Goal: Task Accomplishment & Management: Manage account settings

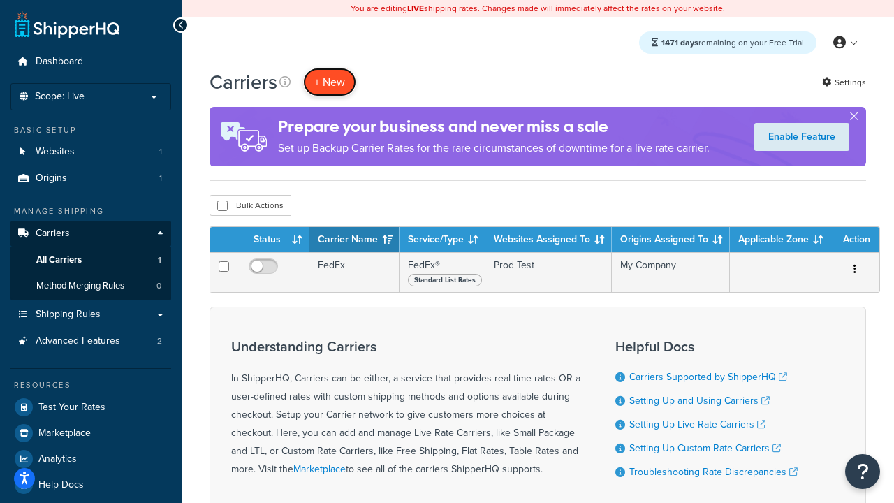
click at [330, 82] on button "+ New" at bounding box center [329, 82] width 53 height 29
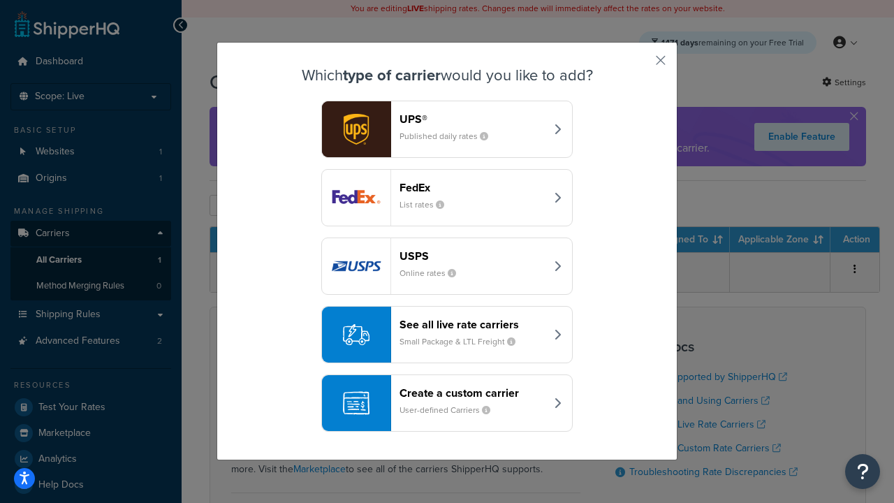
click at [447, 198] on div "FedEx List rates" at bounding box center [473, 198] width 146 height 34
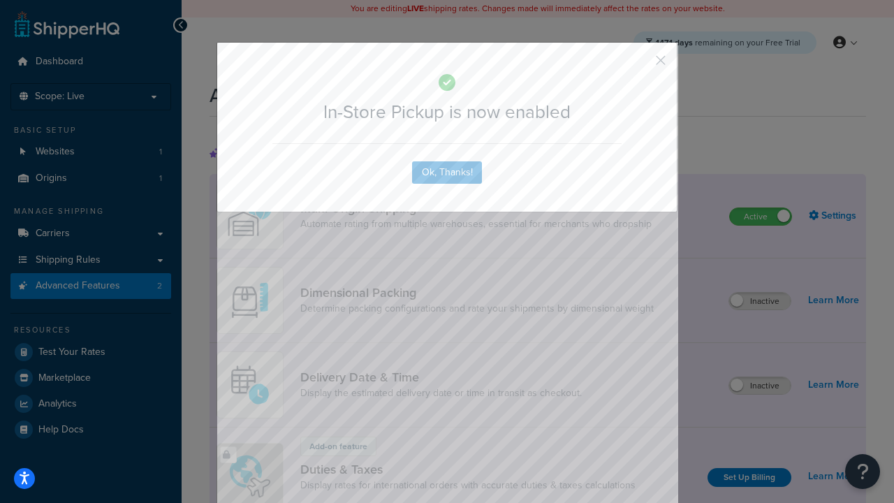
scroll to position [453, 0]
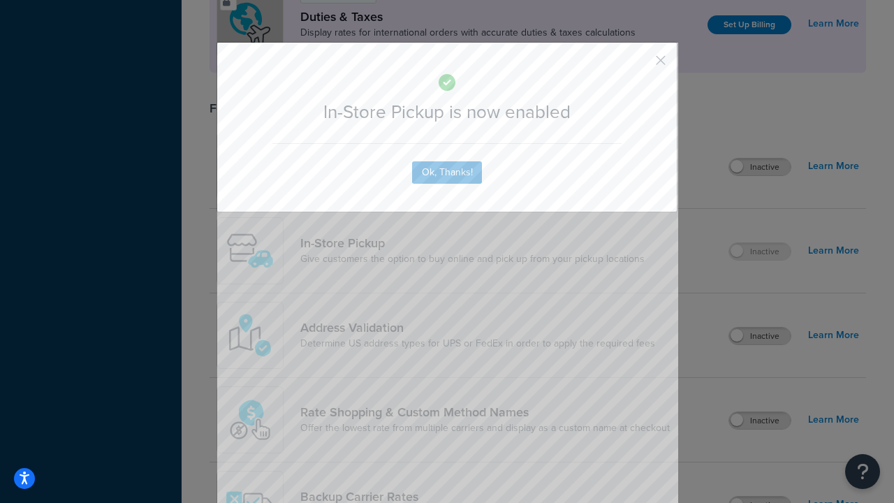
click at [640, 65] on button "button" at bounding box center [639, 65] width 3 height 3
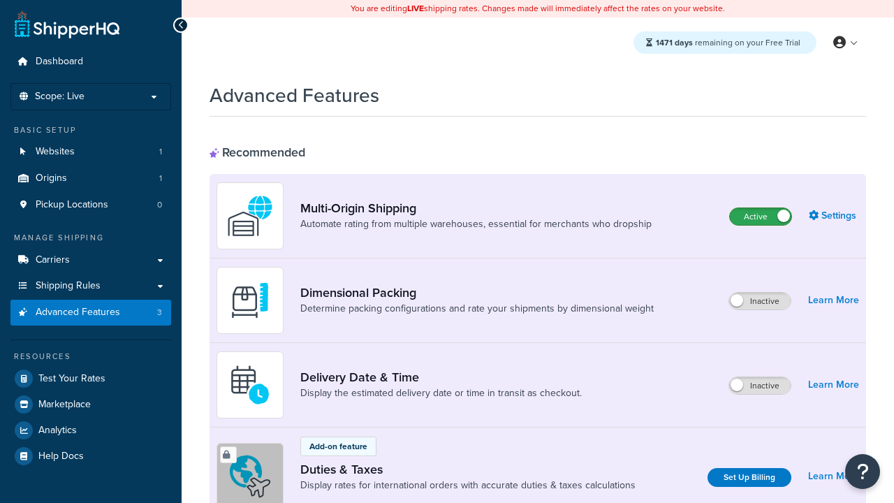
click at [761, 217] on label "Active" at bounding box center [760, 216] width 61 height 17
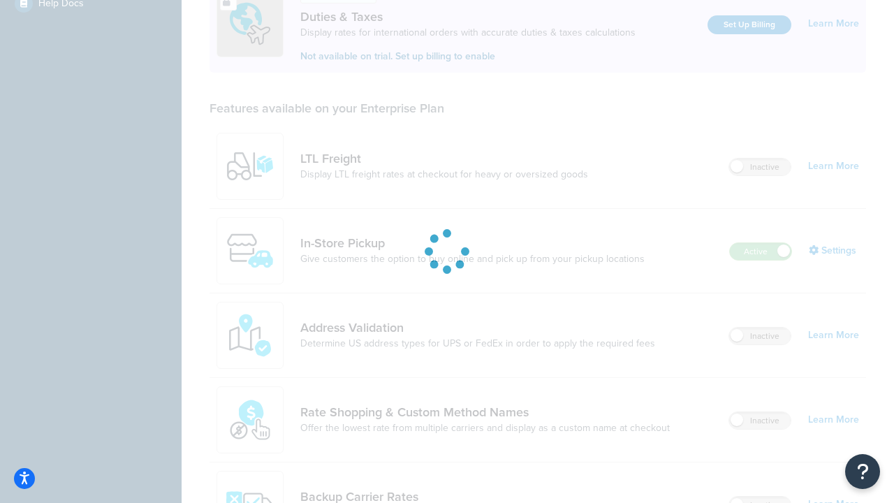
scroll to position [426, 0]
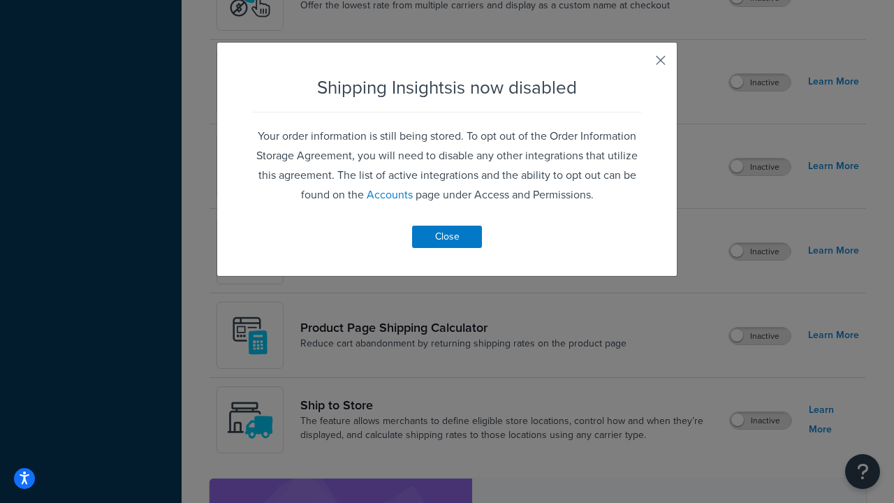
click at [640, 65] on button "button" at bounding box center [639, 65] width 3 height 3
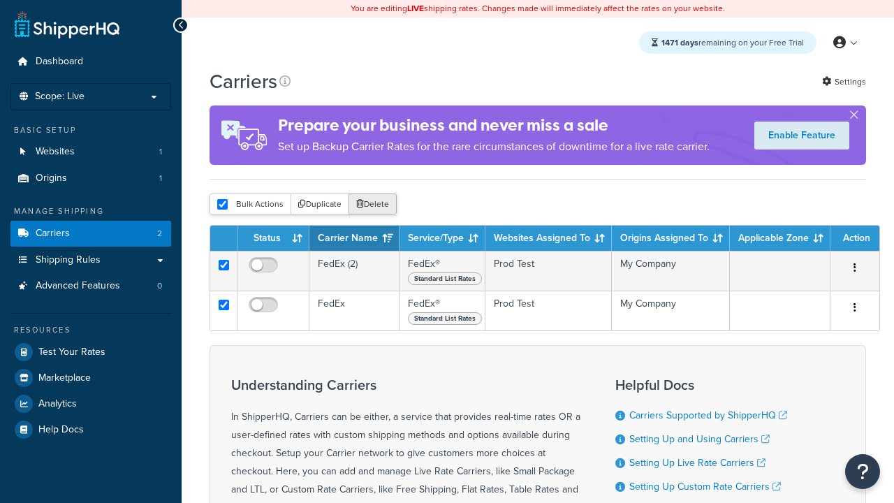
click at [372, 204] on button "Delete" at bounding box center [373, 203] width 48 height 21
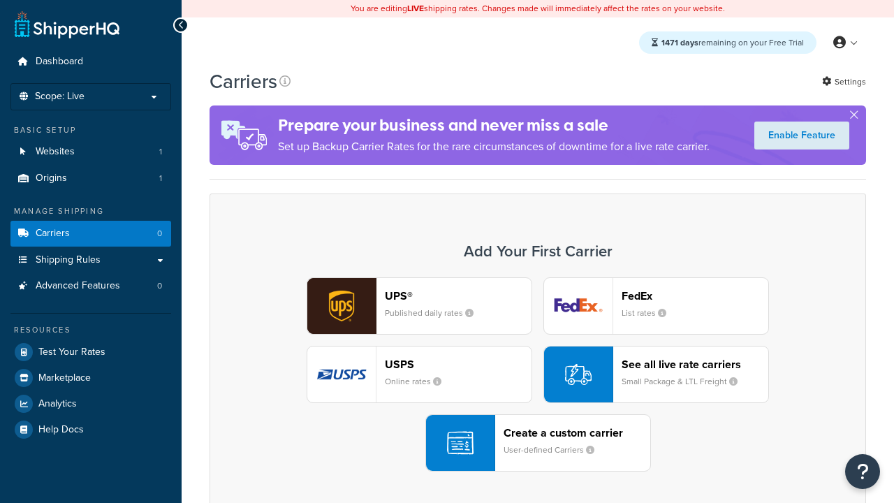
click at [695, 295] on header "FedEx" at bounding box center [695, 295] width 147 height 13
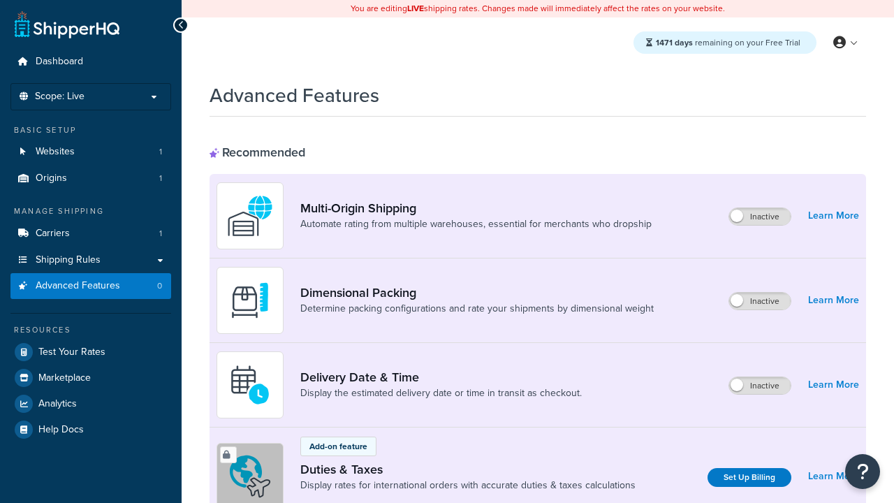
click at [761, 217] on label "Inactive" at bounding box center [759, 216] width 61 height 17
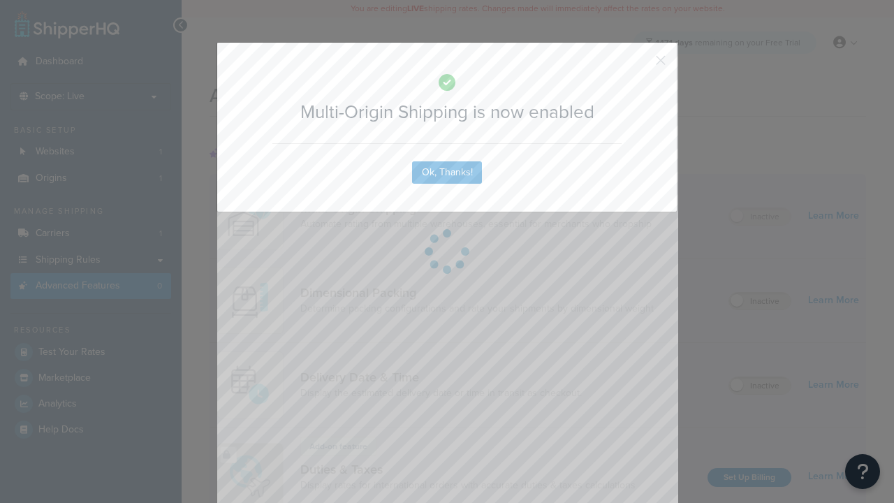
click at [640, 65] on button "button" at bounding box center [639, 65] width 3 height 3
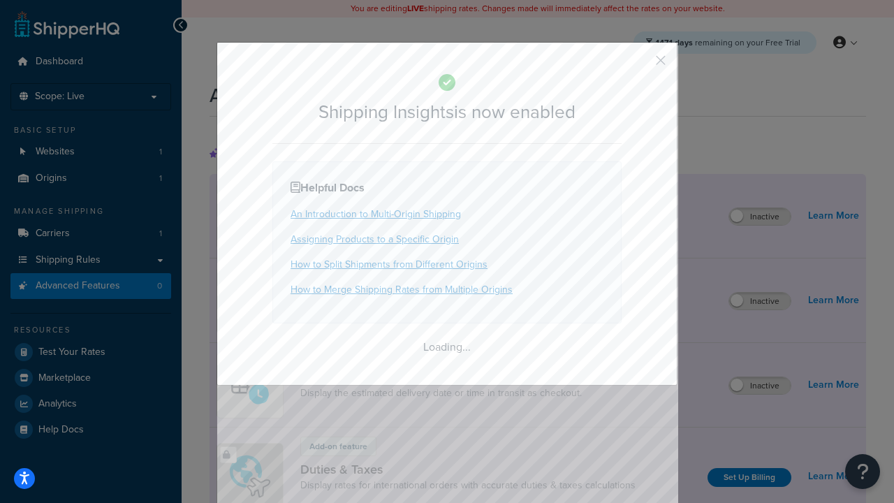
scroll to position [875, 0]
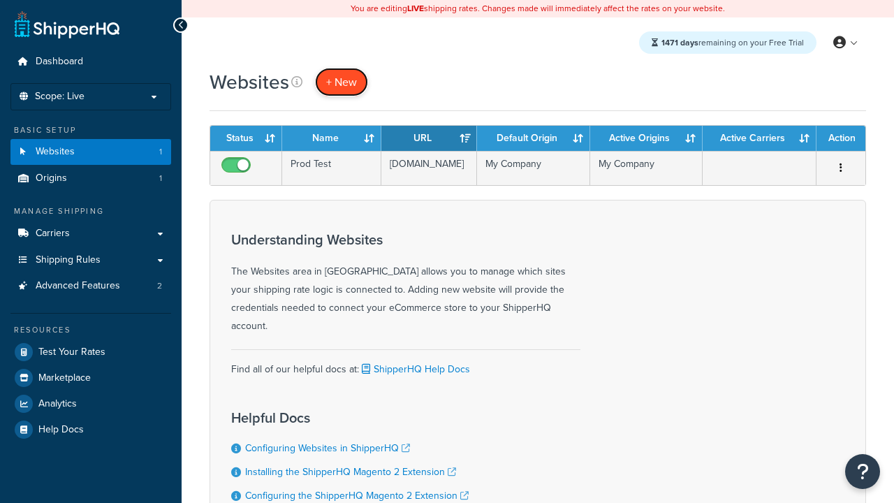
click at [340, 82] on span "+ New" at bounding box center [341, 82] width 31 height 16
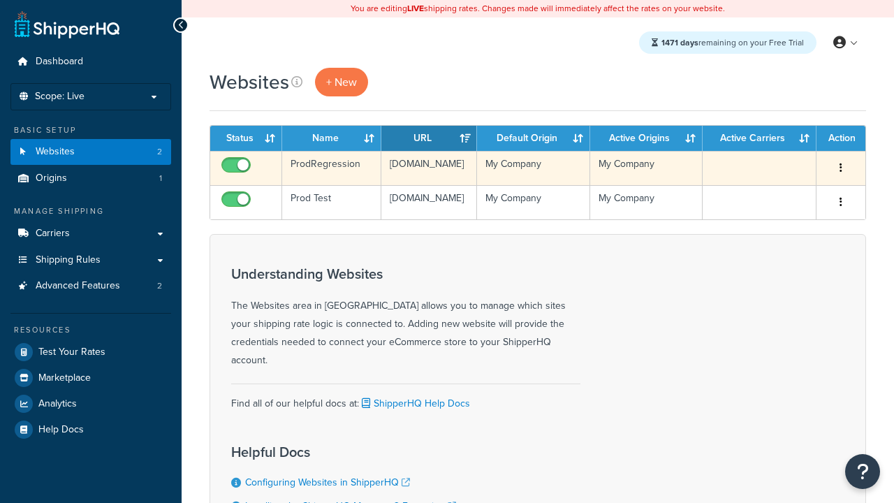
click at [840, 168] on icon "button" at bounding box center [841, 168] width 3 height 10
click at [0, 0] on link "Edit" at bounding box center [0, 0] width 0 height 0
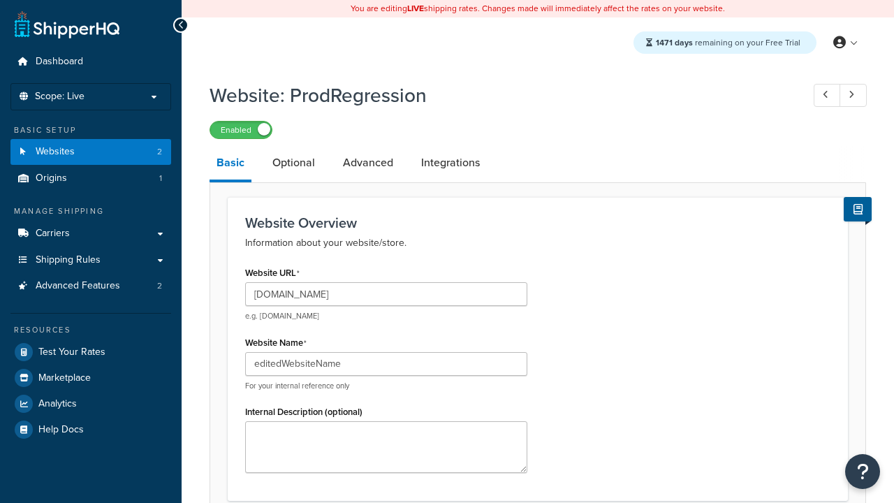
scroll to position [488, 0]
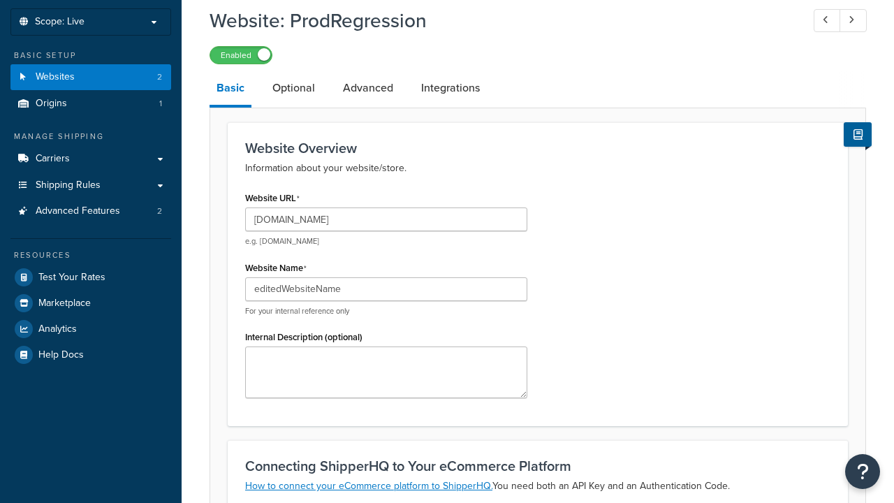
type input "editedWebsiteName"
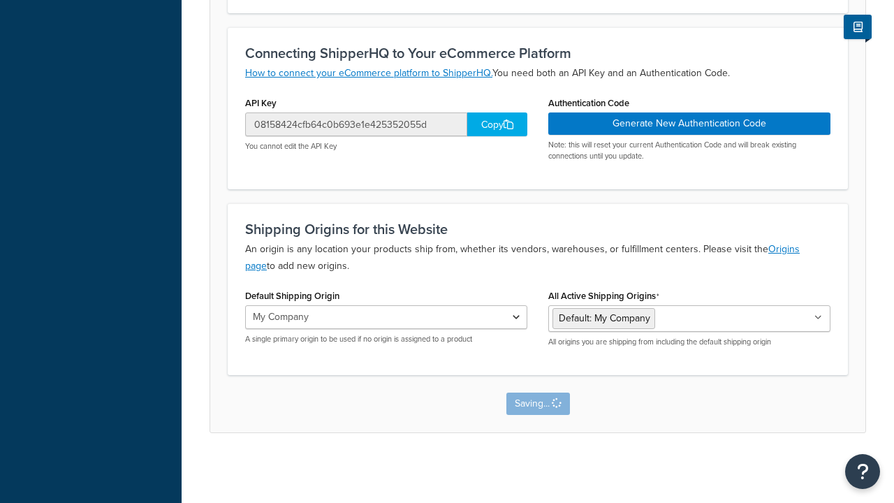
scroll to position [0, 0]
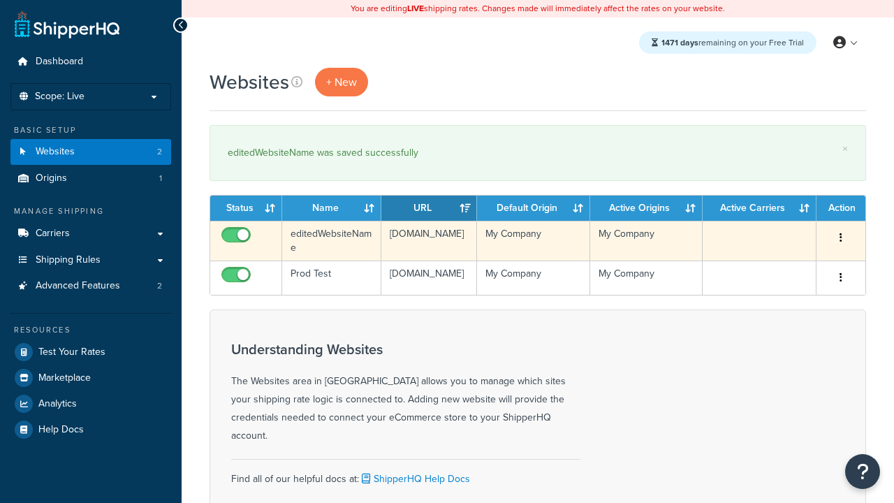
click at [840, 238] on icon "button" at bounding box center [841, 238] width 3 height 10
click at [0, 0] on link "Duplicate" at bounding box center [0, 0] width 0 height 0
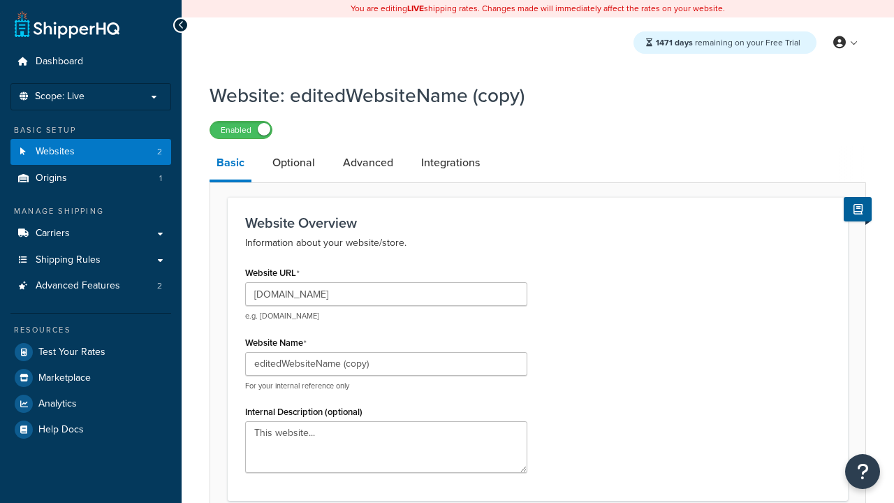
scroll to position [478, 0]
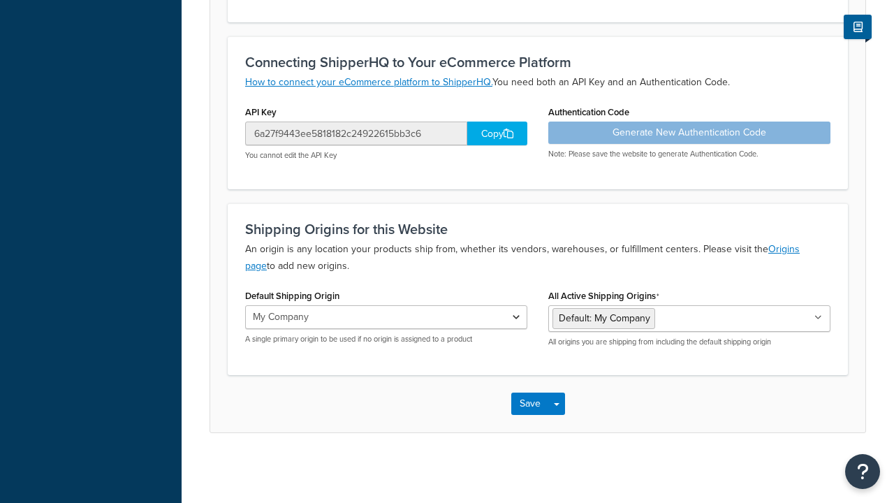
type input "[DOMAIN_NAME]"
click at [529, 403] on button "Save" at bounding box center [530, 404] width 38 height 22
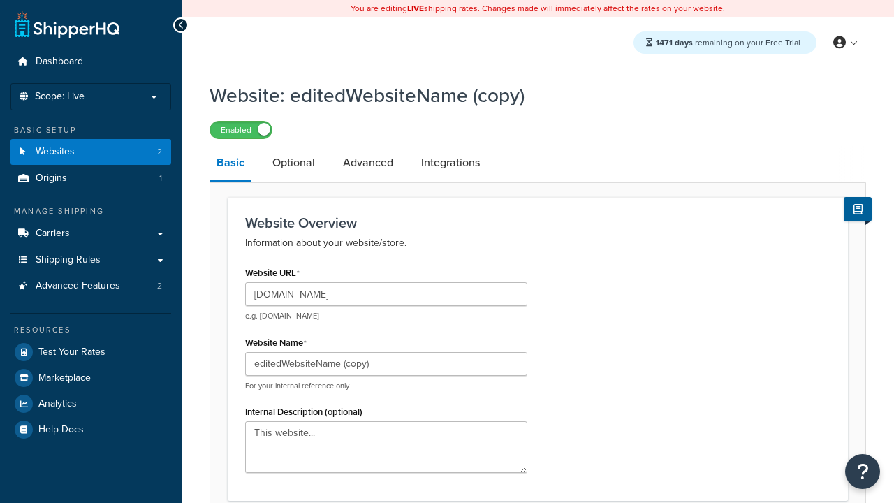
scroll to position [0, 0]
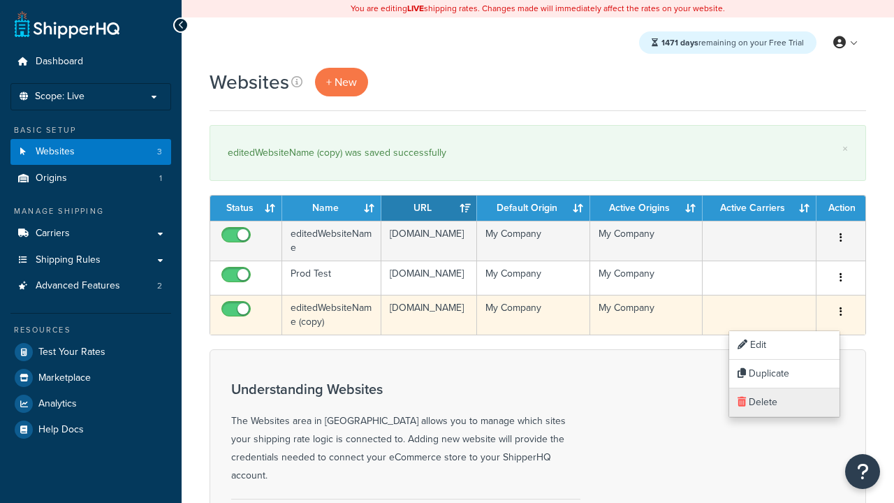
click at [784, 402] on link "Delete" at bounding box center [784, 402] width 110 height 29
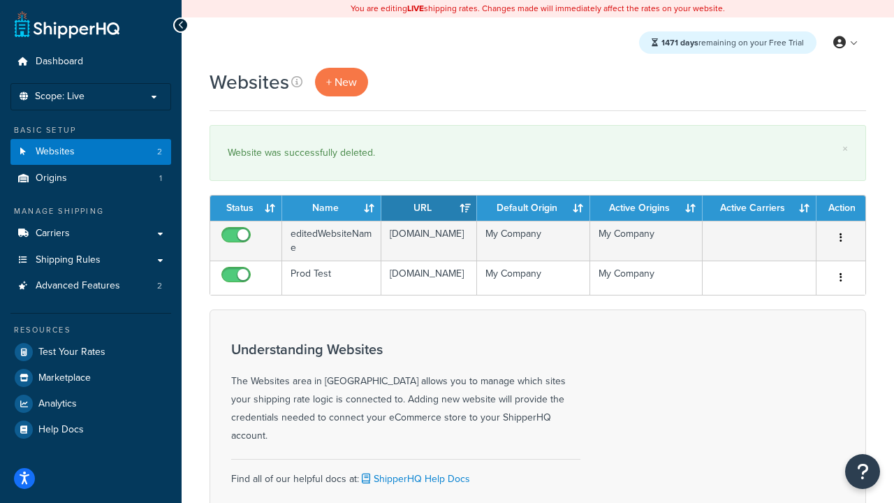
click at [246, 208] on th "Status" at bounding box center [246, 208] width 72 height 25
click at [332, 208] on th "Name" at bounding box center [331, 208] width 99 height 25
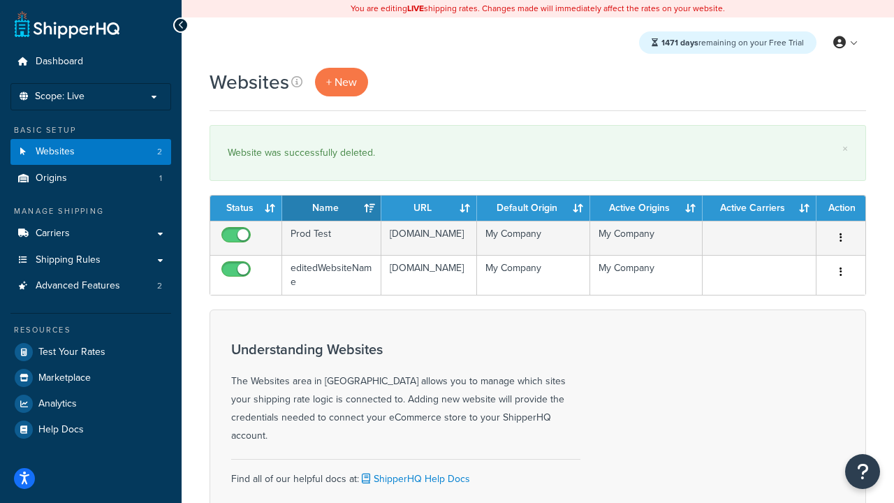
click at [429, 208] on th "URL" at bounding box center [429, 208] width 96 height 25
click at [533, 208] on th "Default Origin" at bounding box center [533, 208] width 112 height 25
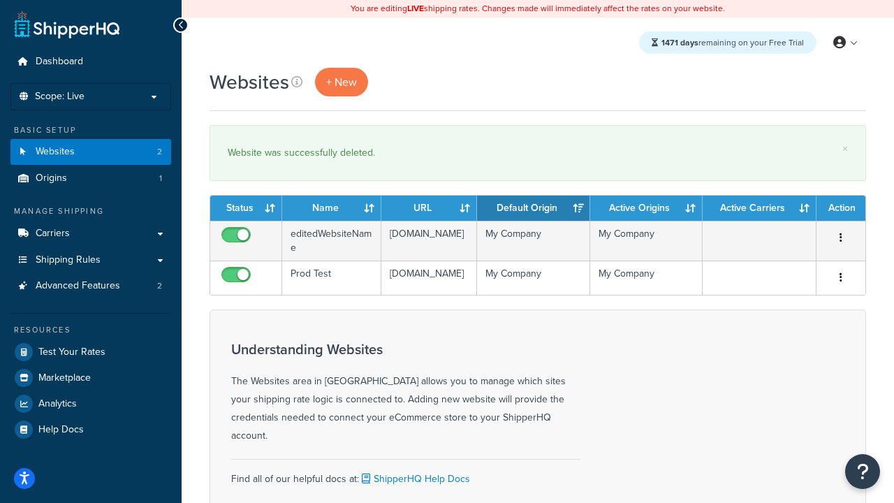
click at [646, 208] on th "Active Origins" at bounding box center [646, 208] width 112 height 25
click at [759, 208] on th "Active Carriers" at bounding box center [760, 208] width 114 height 25
click at [840, 208] on th "Action" at bounding box center [840, 208] width 49 height 25
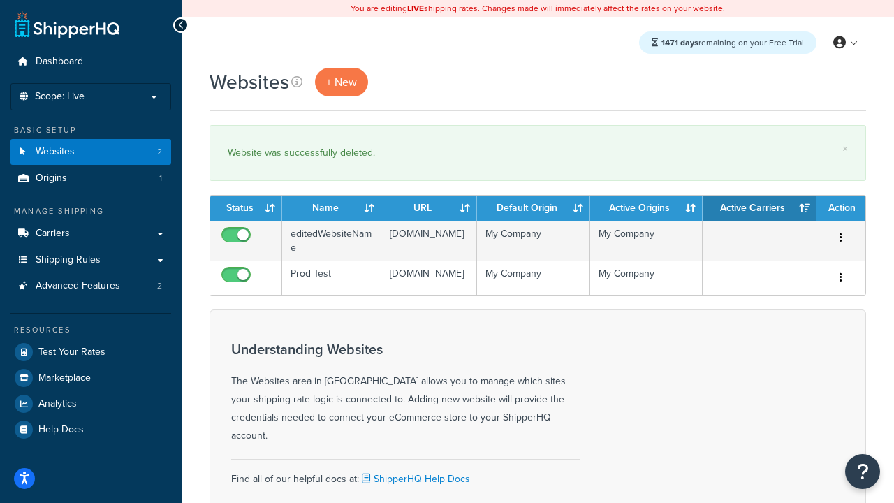
click at [840, 208] on th "Action" at bounding box center [840, 208] width 49 height 25
click at [295, 82] on icon at bounding box center [296, 81] width 11 height 11
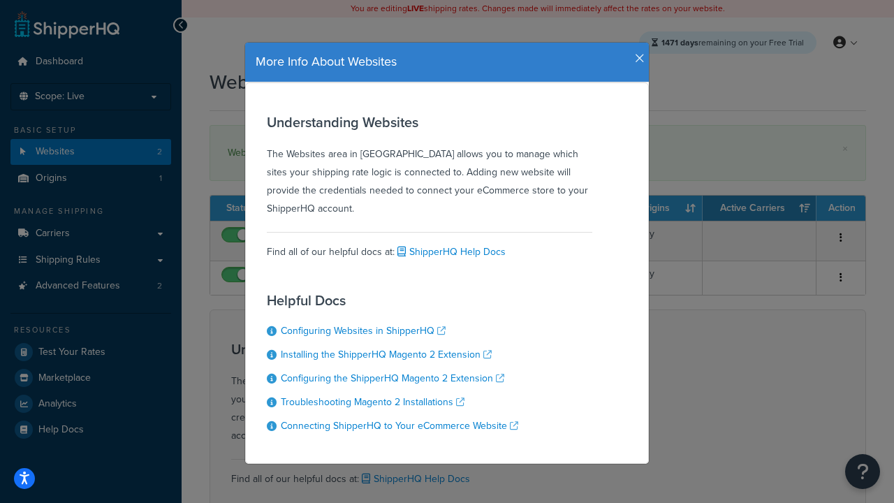
click at [636, 53] on icon "button" at bounding box center [640, 58] width 10 height 13
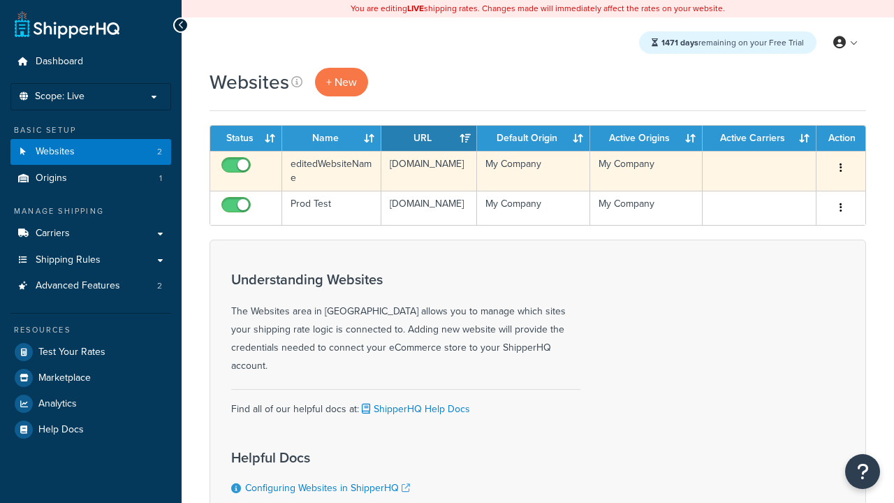
click at [840, 168] on icon "button" at bounding box center [841, 168] width 3 height 10
click at [0, 0] on link "Delete" at bounding box center [0, 0] width 0 height 0
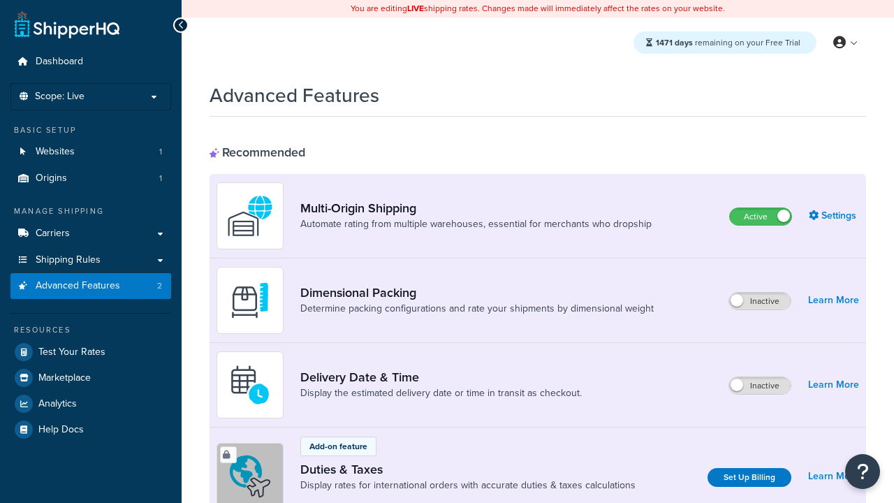
click at [761, 217] on label "Active" at bounding box center [760, 216] width 61 height 17
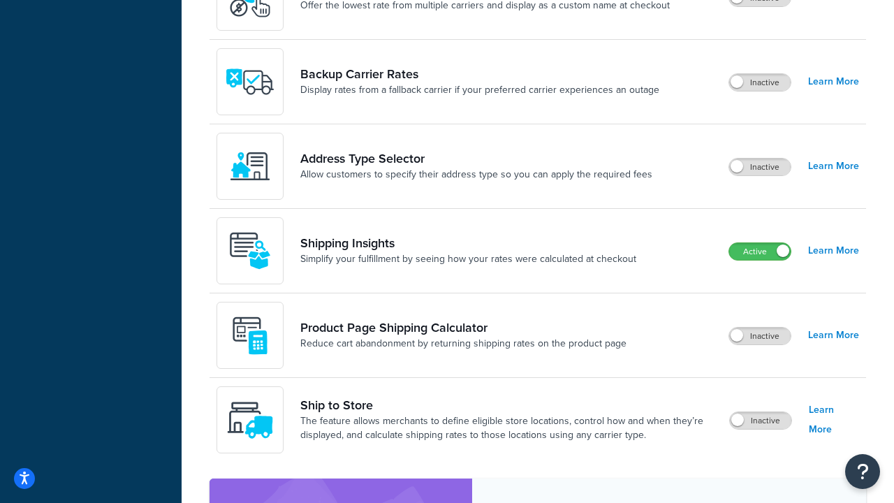
click at [761, 251] on label "Active" at bounding box center [759, 251] width 61 height 17
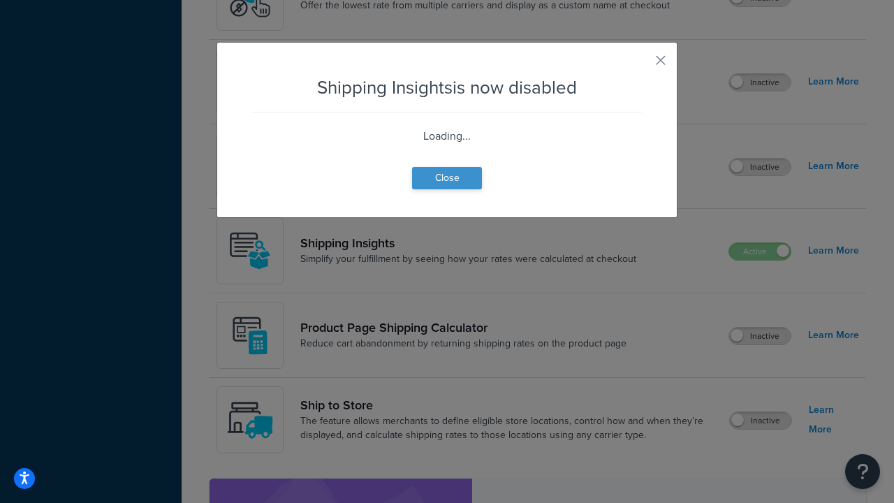
click at [447, 189] on button "Close" at bounding box center [447, 178] width 70 height 22
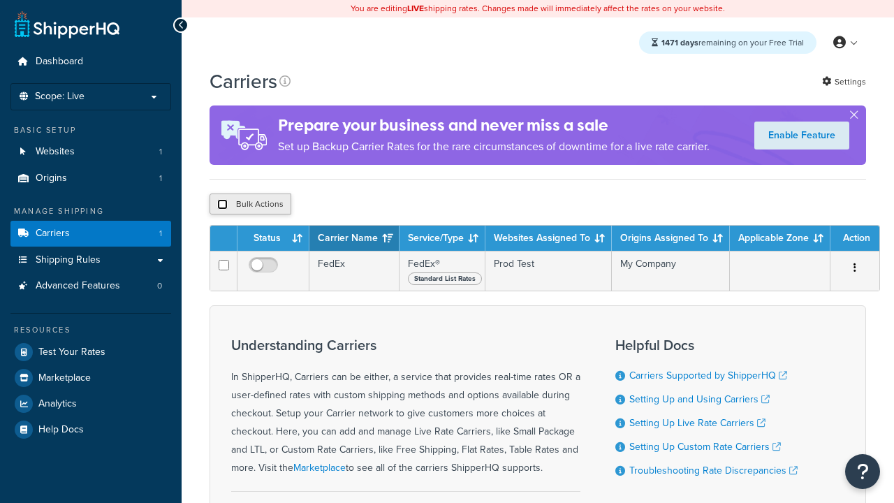
click at [222, 204] on input "checkbox" at bounding box center [222, 204] width 10 height 10
checkbox input "true"
click at [0, 0] on button "Delete" at bounding box center [0, 0] width 0 height 0
